Goal: Information Seeking & Learning: Learn about a topic

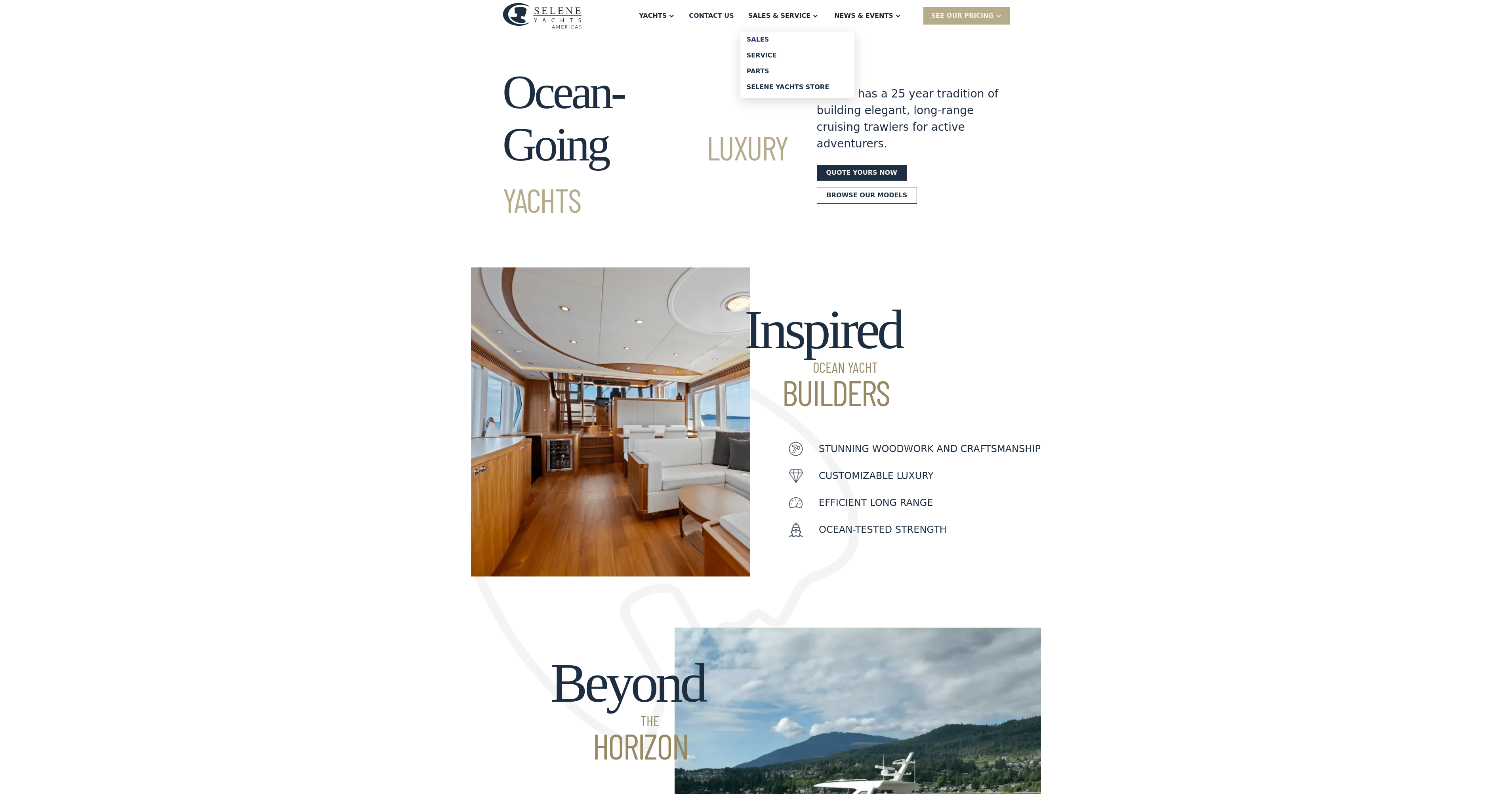
click at [788, 38] on div "Sales" at bounding box center [798, 40] width 102 height 7
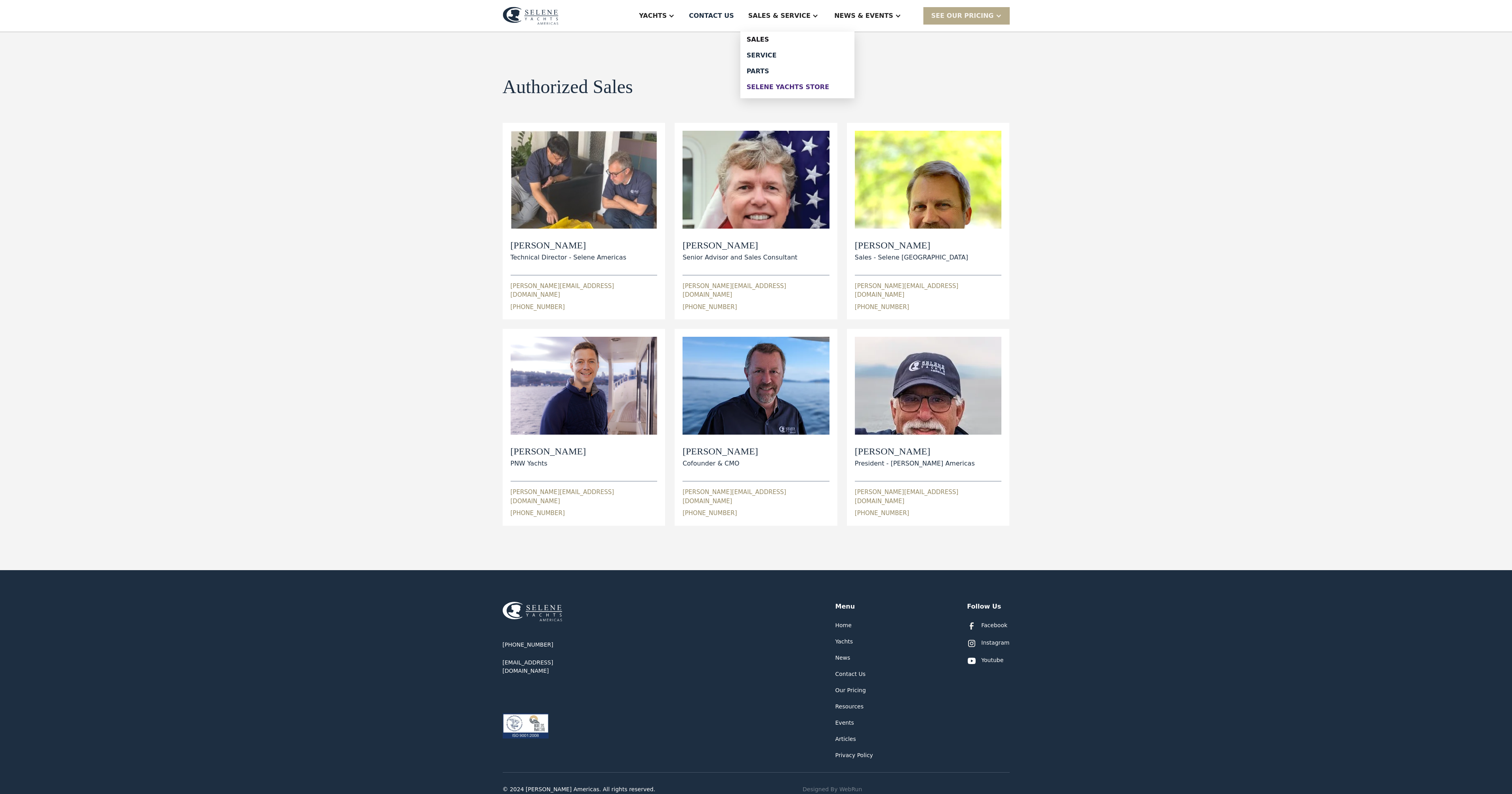
click at [819, 91] on div "Selene Yachts Store" at bounding box center [798, 87] width 102 height 7
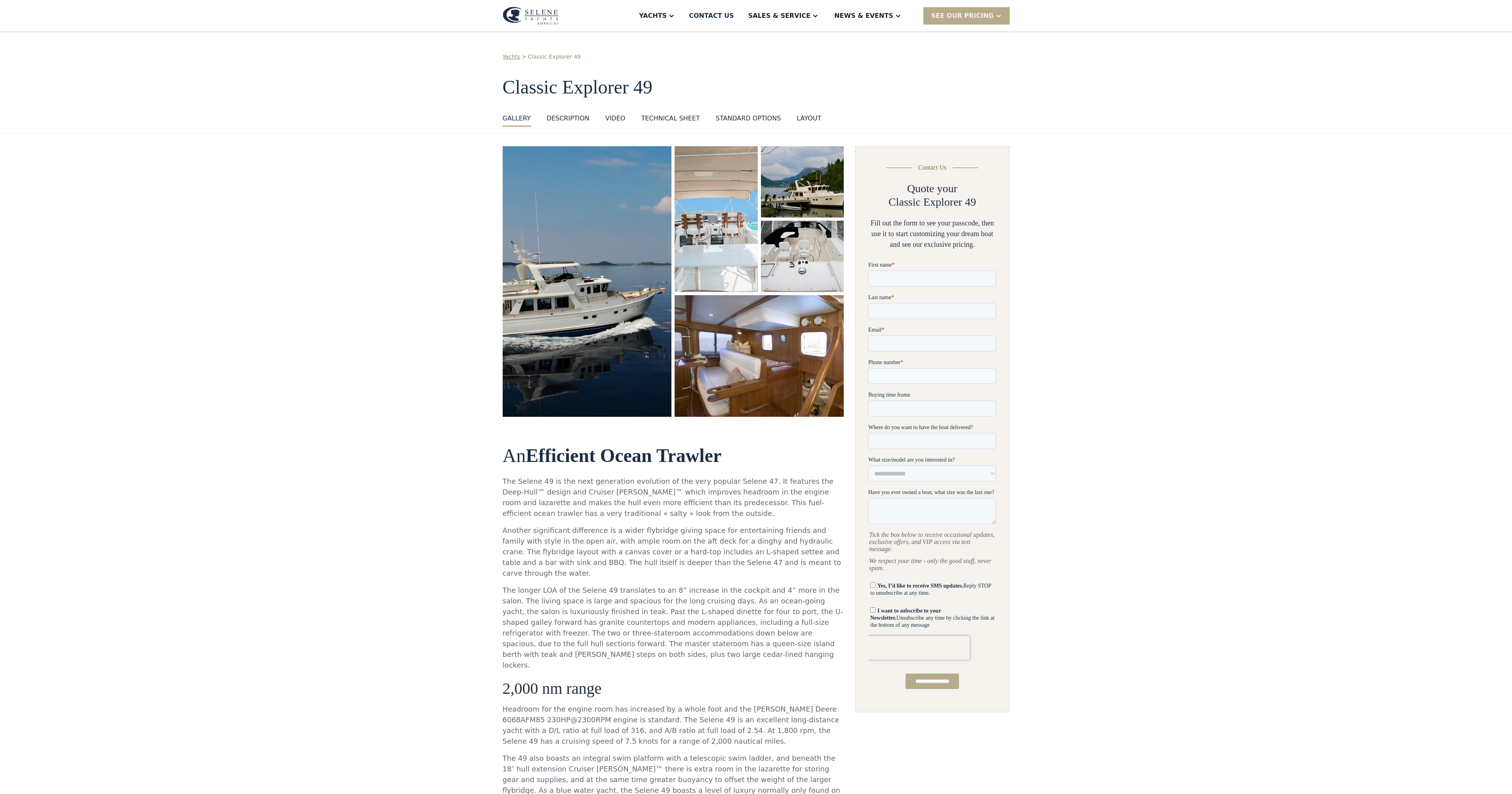
click at [800, 201] on img "open lightbox" at bounding box center [802, 182] width 86 height 74
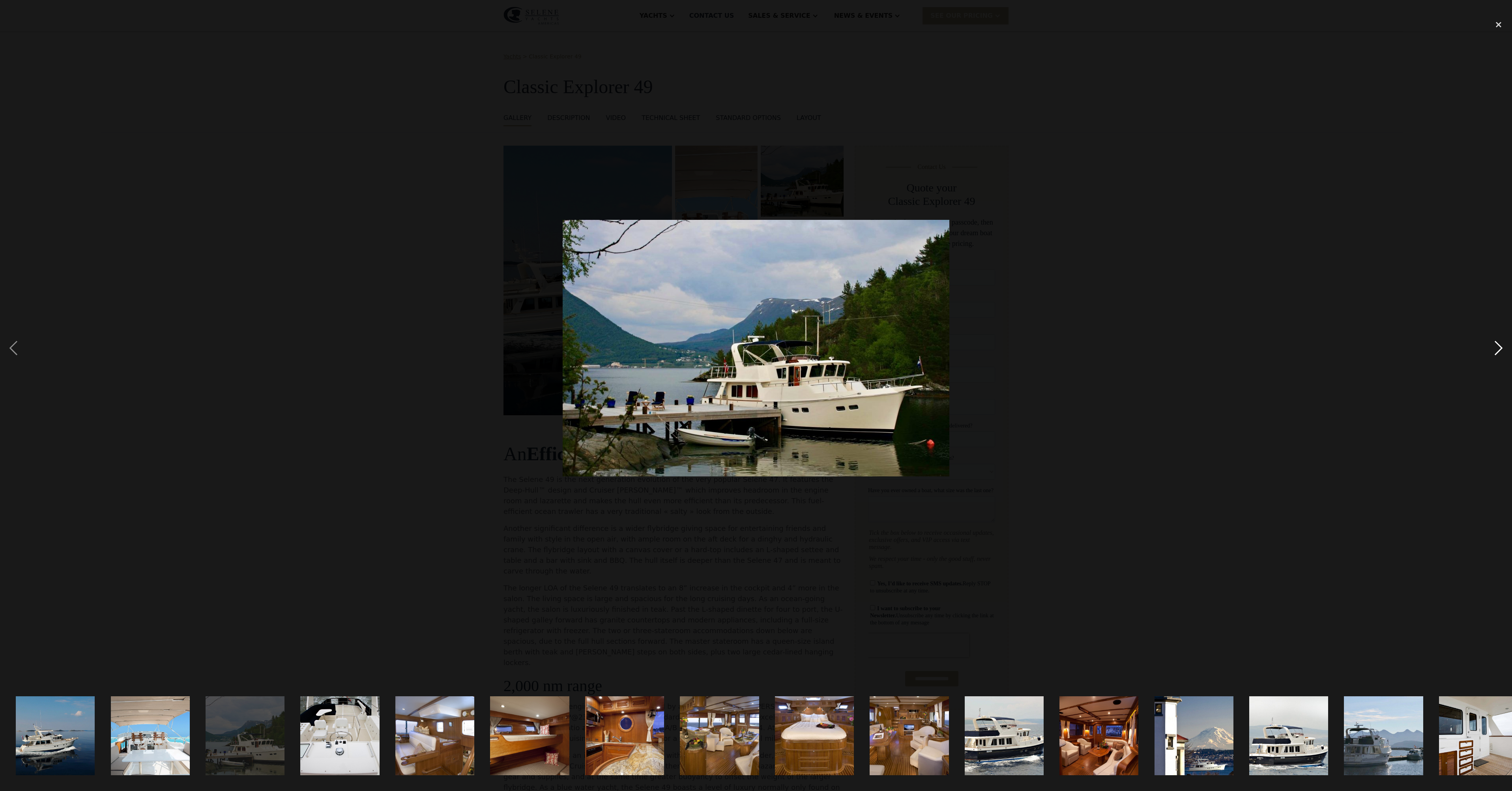
click at [1493, 345] on div "next image" at bounding box center [1498, 347] width 27 height 664
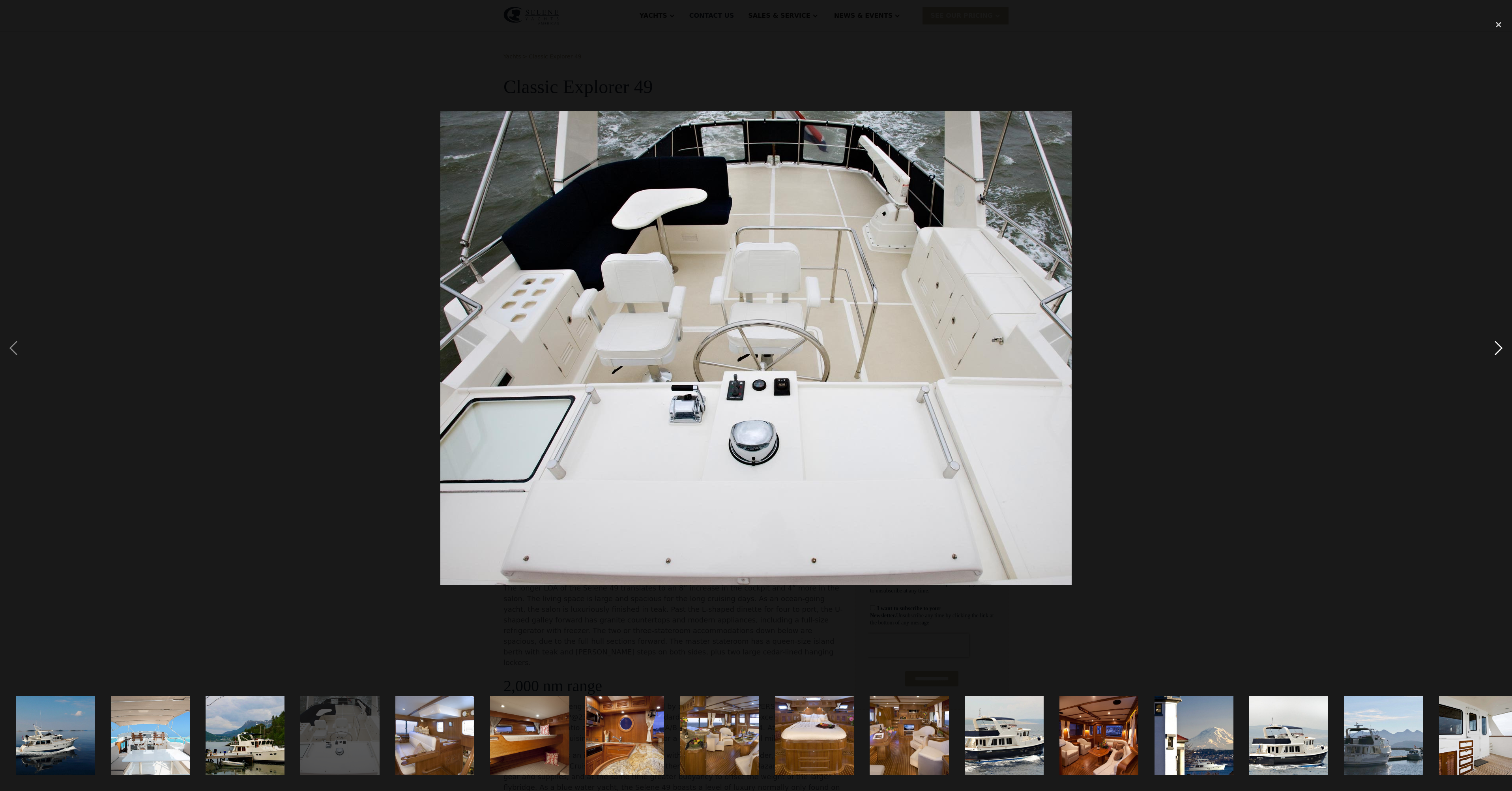
click at [1493, 345] on div "next image" at bounding box center [1498, 347] width 27 height 664
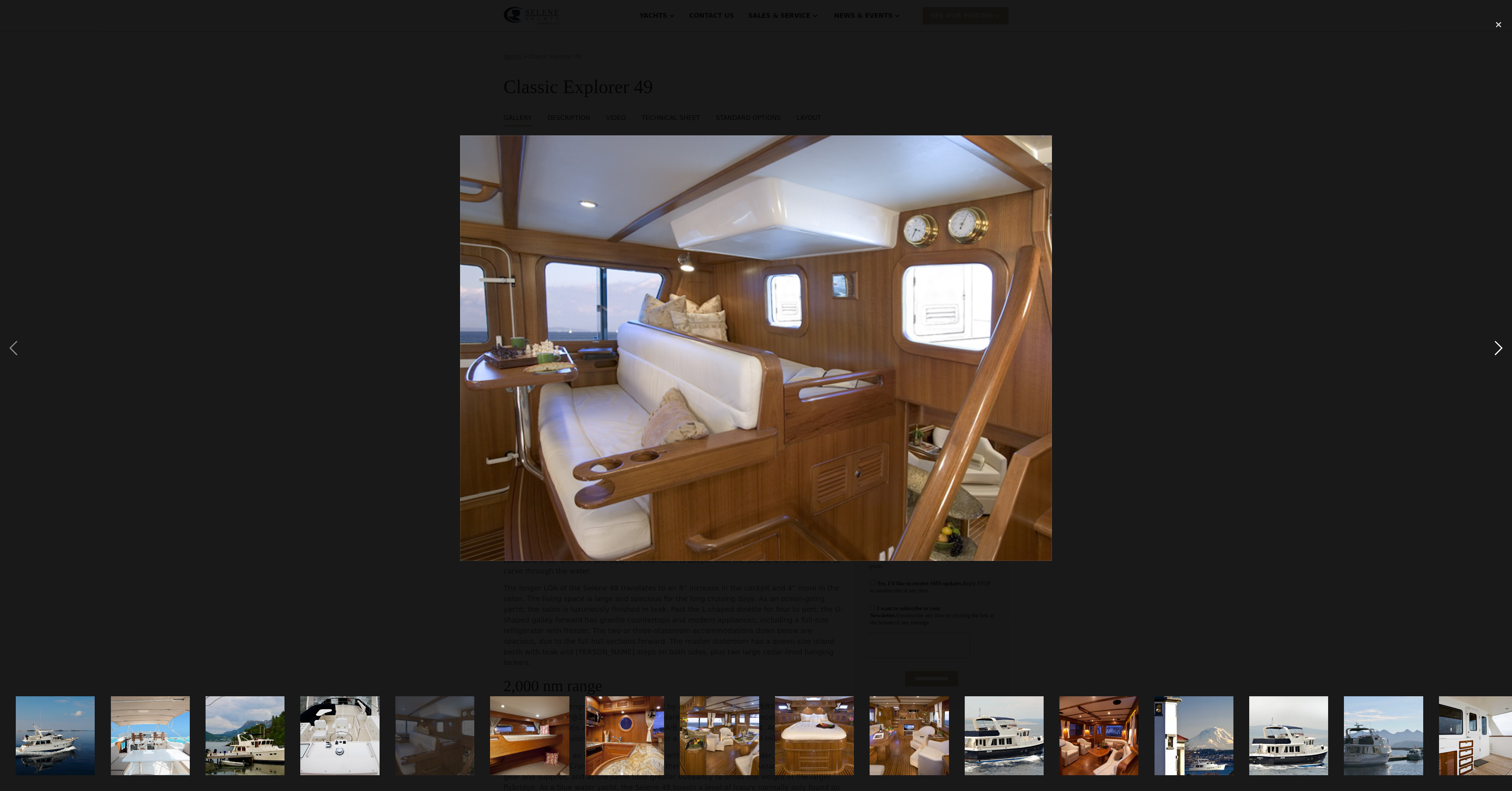
click at [1493, 345] on div "next image" at bounding box center [1498, 347] width 27 height 664
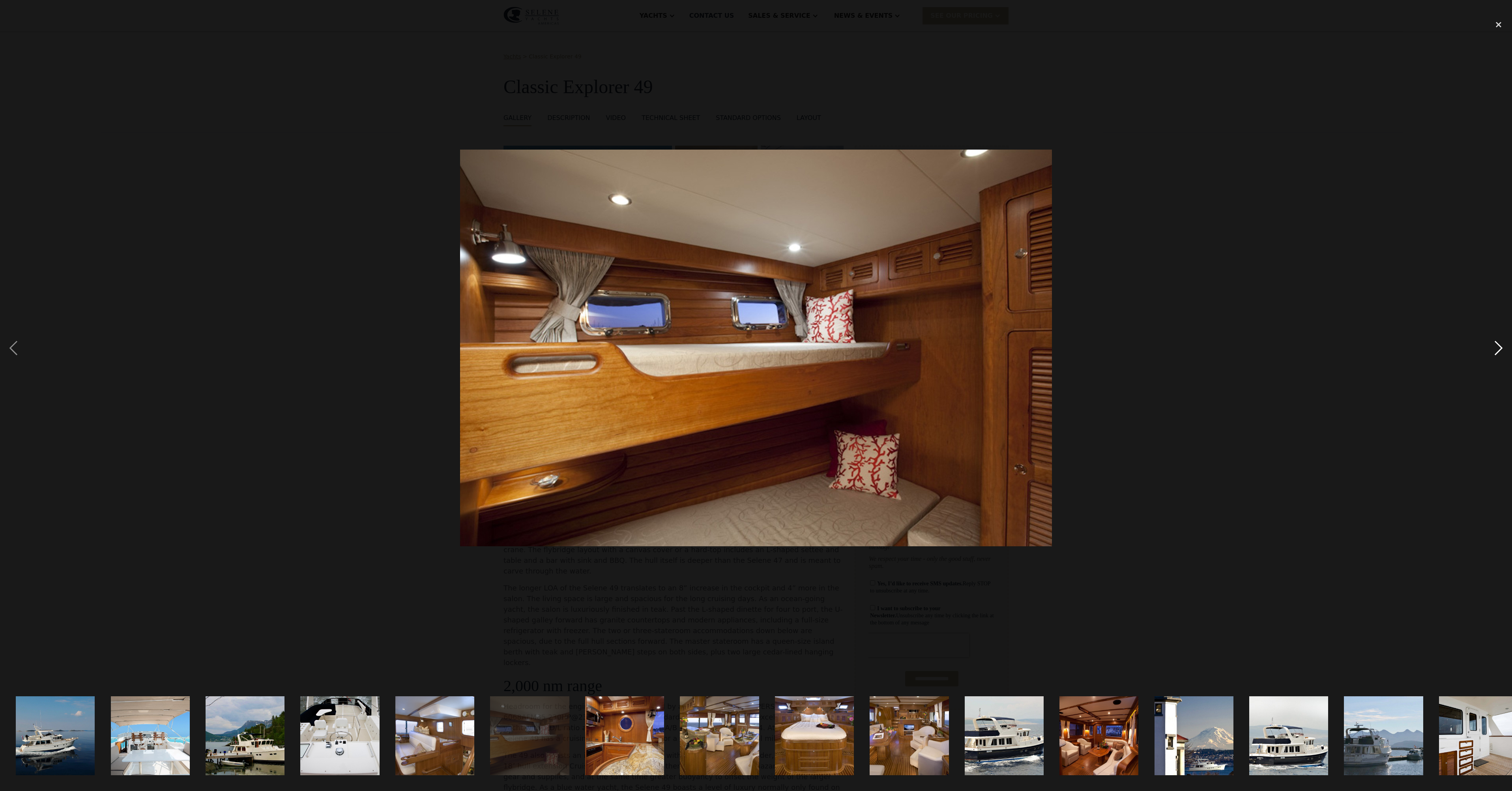
click at [1493, 345] on div "next image" at bounding box center [1498, 347] width 27 height 664
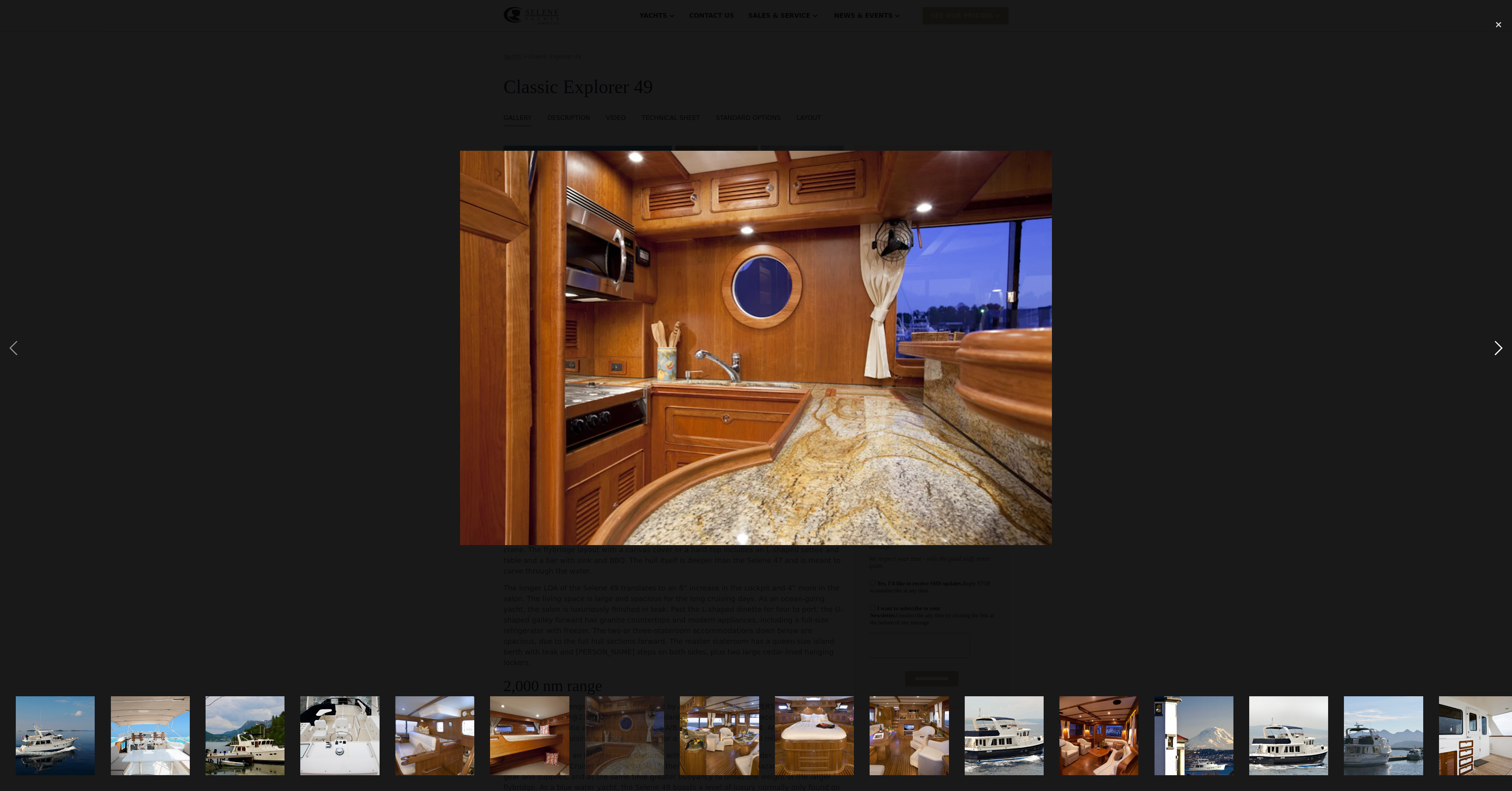
click at [1493, 345] on div "next image" at bounding box center [1498, 347] width 27 height 664
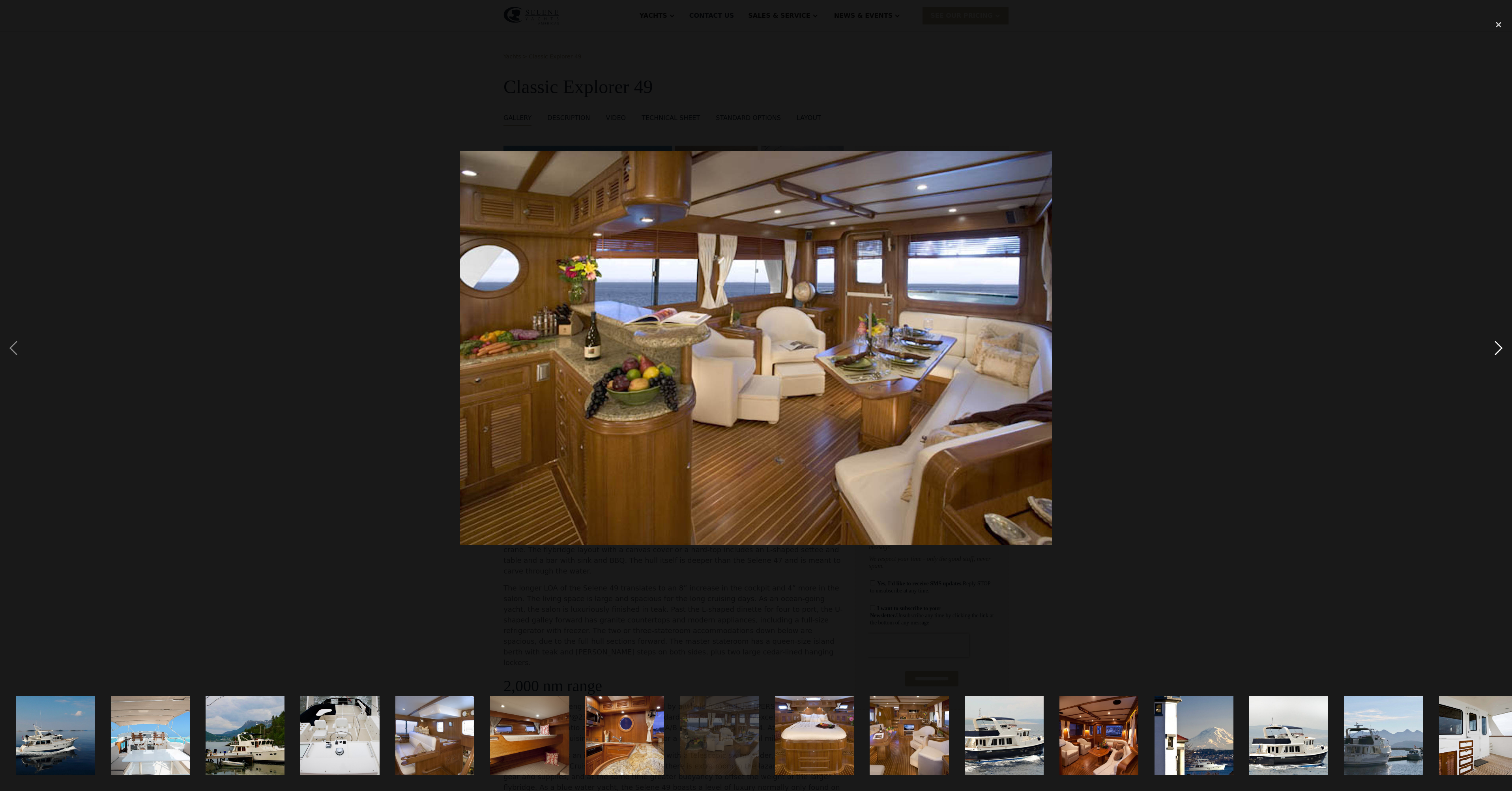
click at [1493, 345] on div "next image" at bounding box center [1498, 347] width 27 height 664
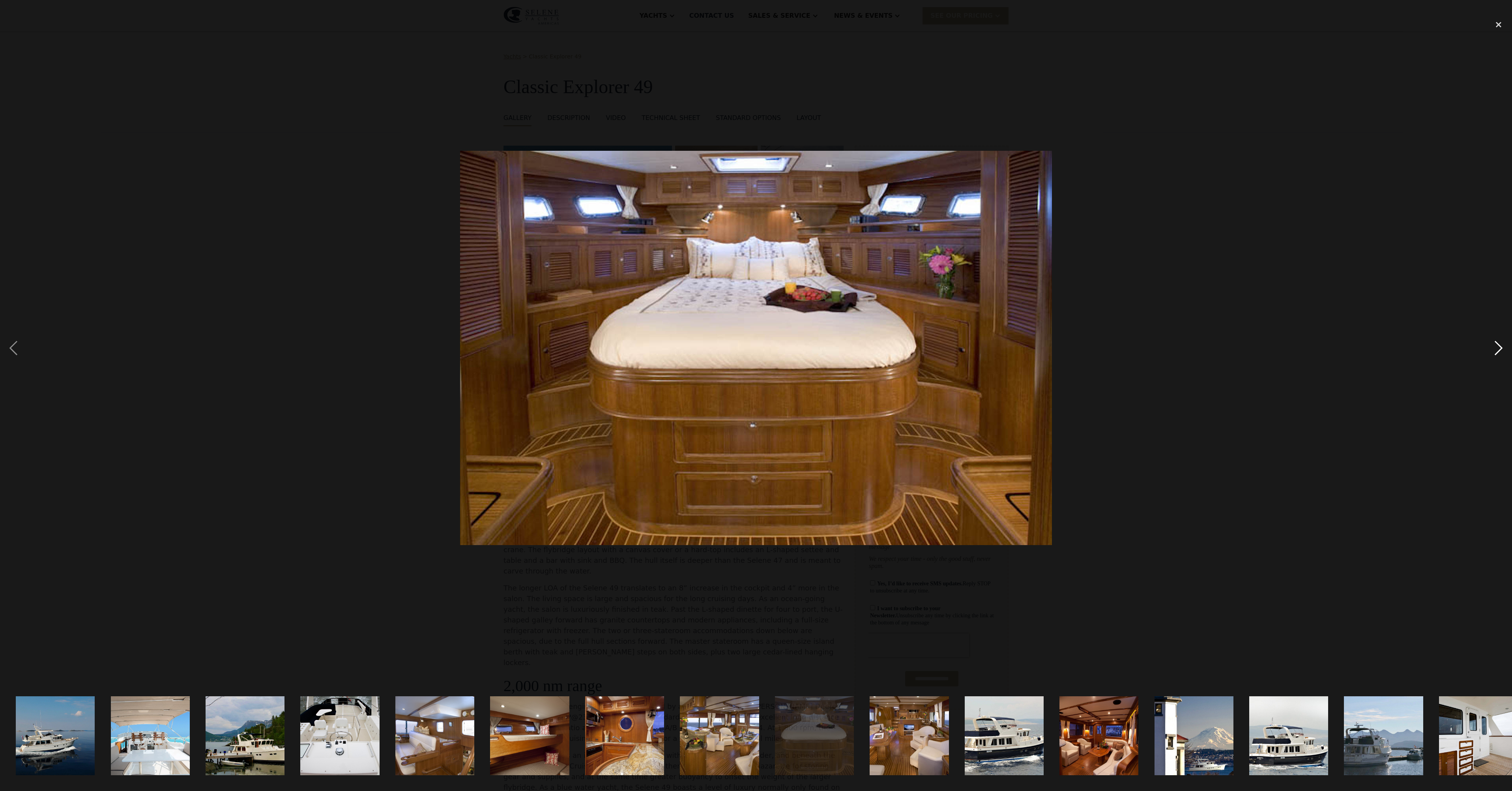
click at [1493, 345] on div "next image" at bounding box center [1498, 347] width 27 height 664
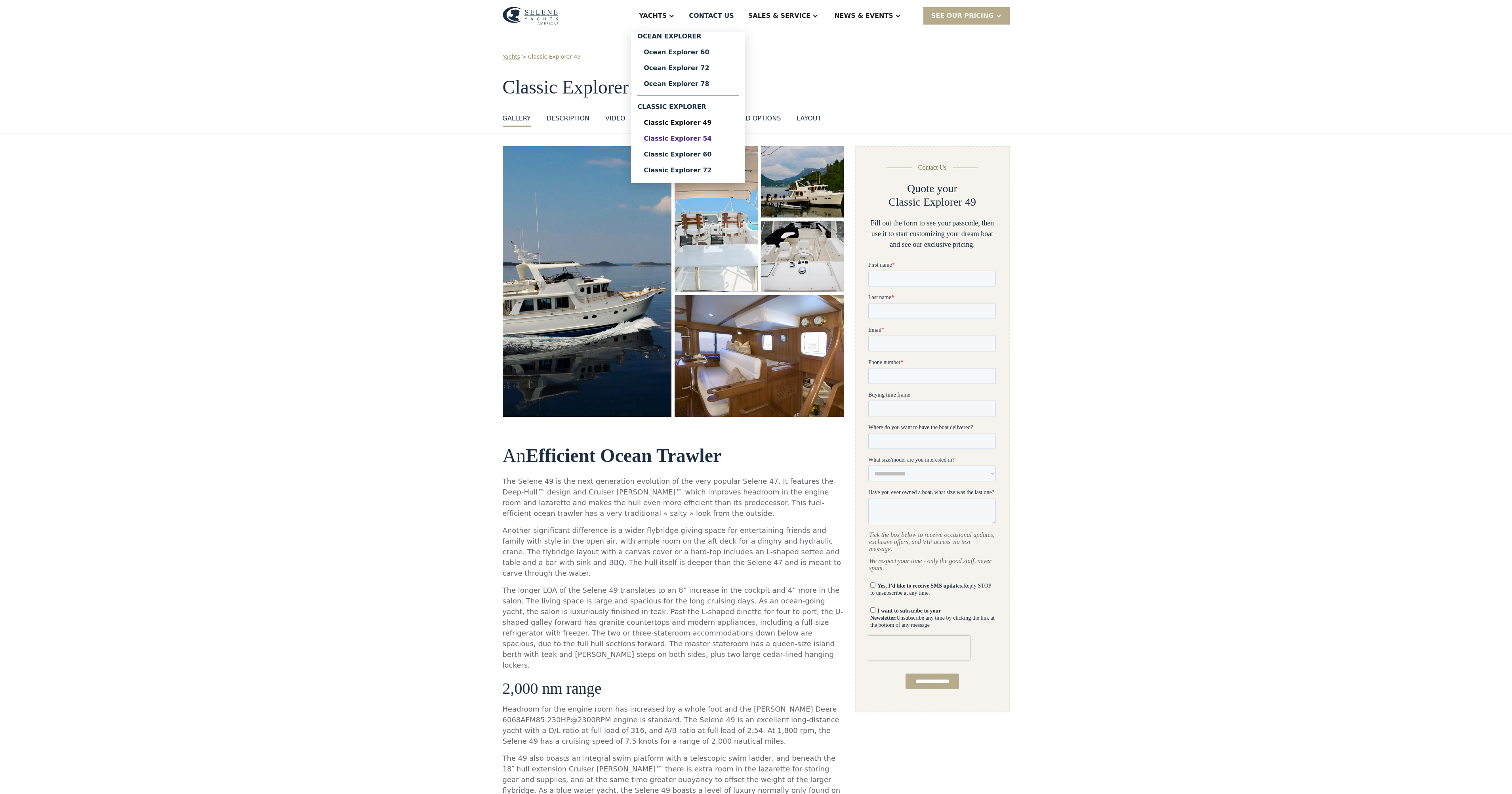
click at [721, 138] on div "Classic Explorer 54" at bounding box center [688, 139] width 89 height 7
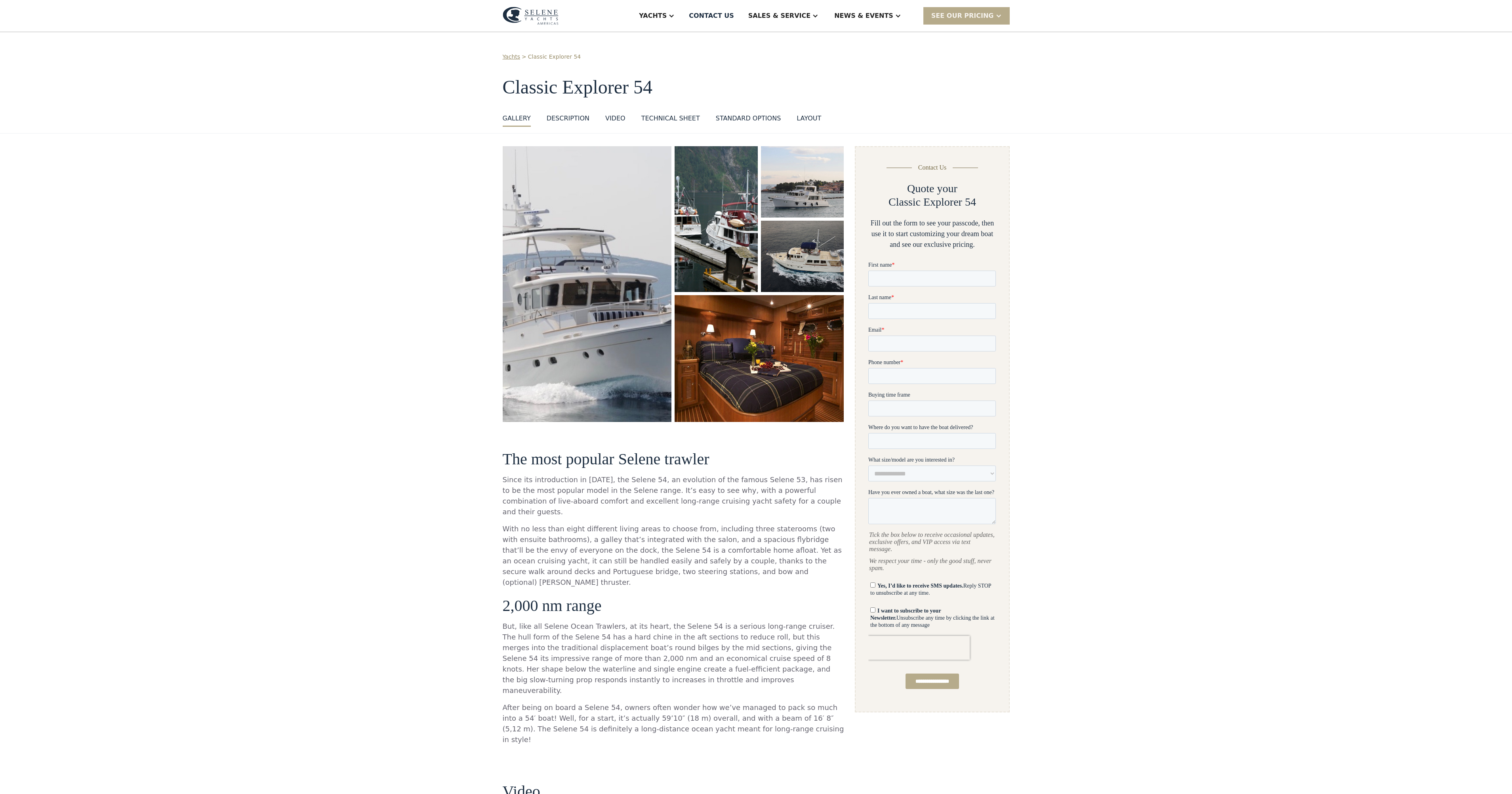
click at [787, 327] on img "open lightbox" at bounding box center [759, 359] width 179 height 134
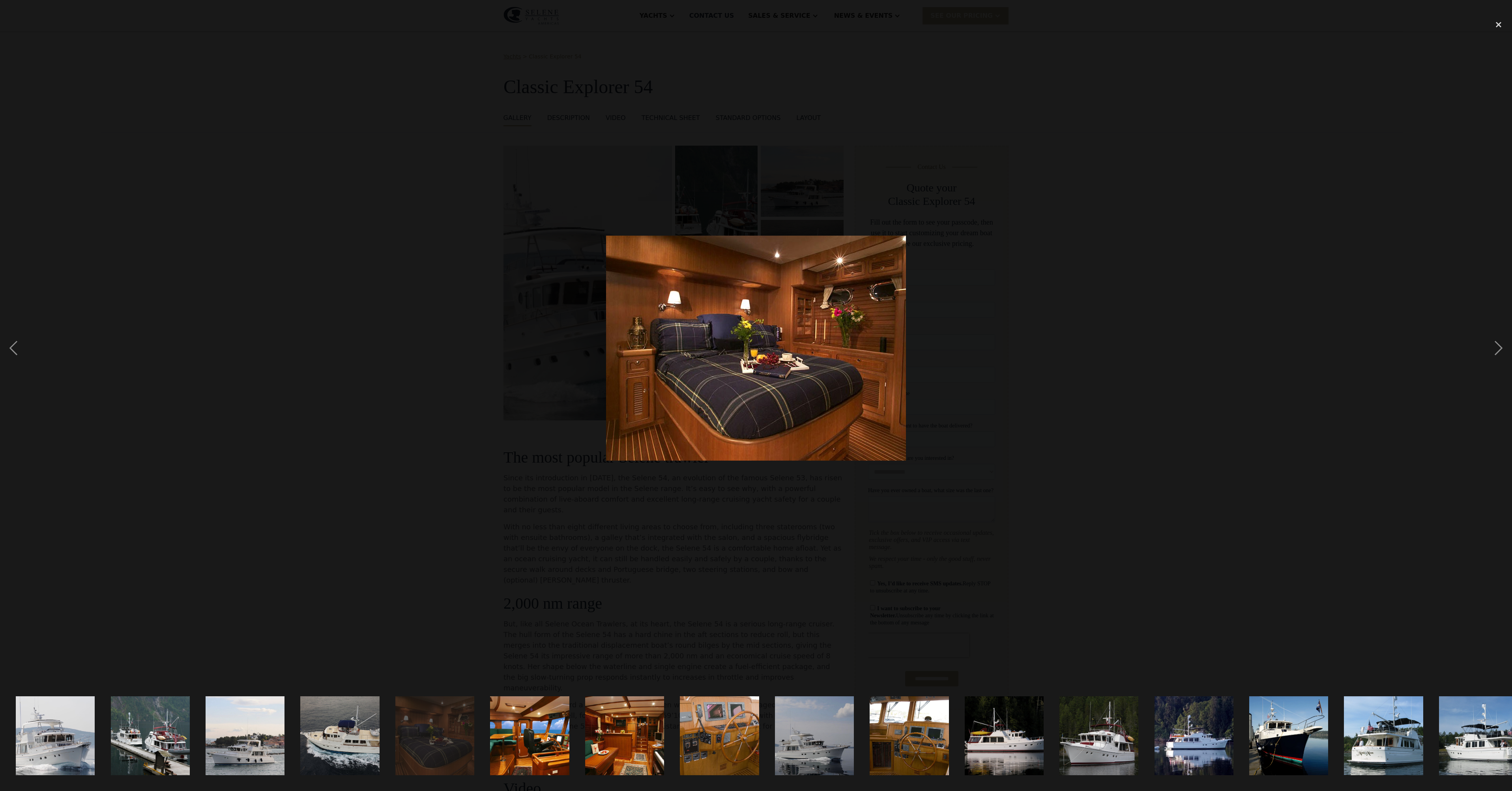
click at [856, 287] on img at bounding box center [756, 348] width 300 height 225
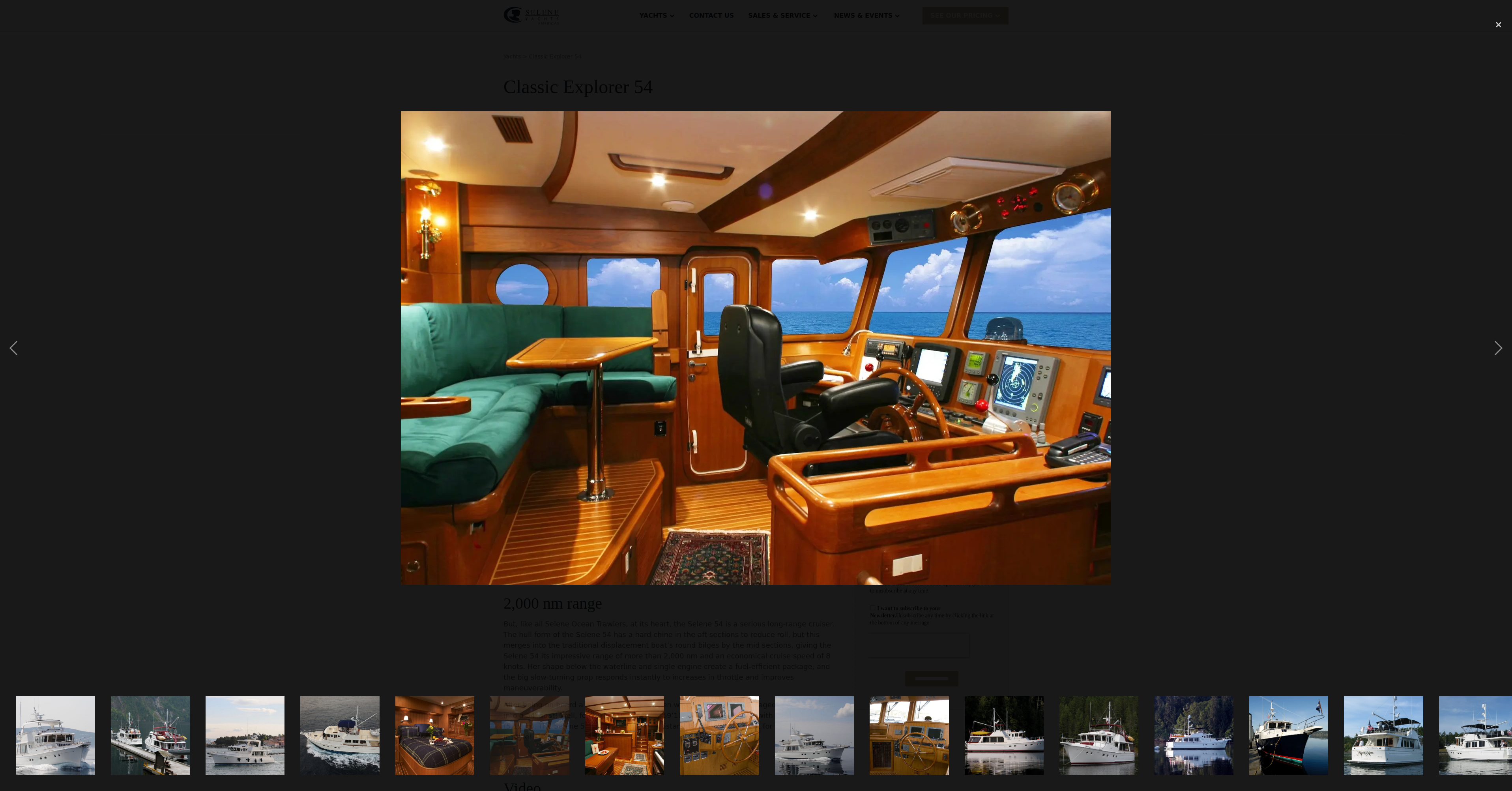
click at [959, 271] on img at bounding box center [756, 347] width 710 height 473
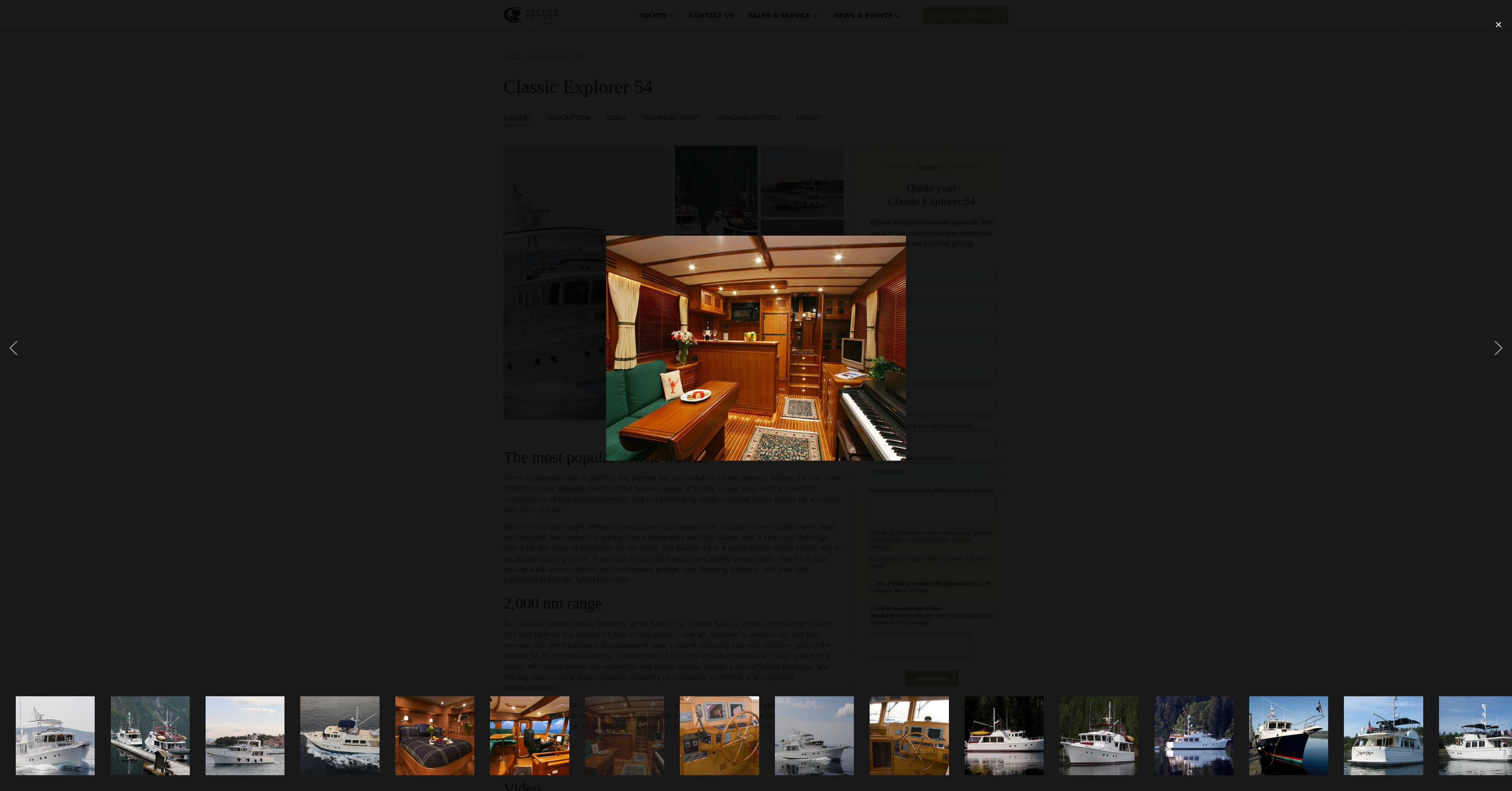
click at [959, 271] on div at bounding box center [756, 347] width 1512 height 664
